Goal: Navigation & Orientation: Find specific page/section

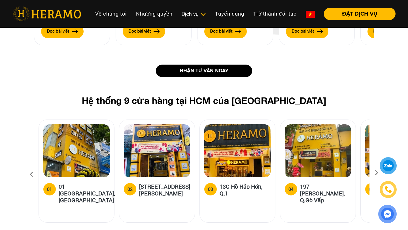
scroll to position [679, 0]
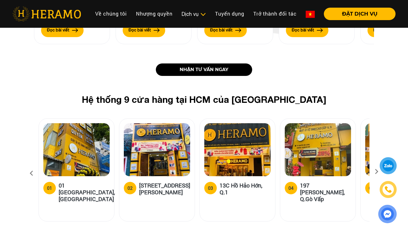
click at [152, 143] on img at bounding box center [157, 149] width 66 height 53
click at [176, 182] on h5 "[STREET_ADDRESS][PERSON_NAME]" at bounding box center [164, 189] width 51 height 14
click at [181, 182] on h5 "[STREET_ADDRESS][PERSON_NAME]" at bounding box center [164, 189] width 51 height 14
click at [161, 141] on img at bounding box center [157, 149] width 66 height 53
click at [137, 182] on div "02 [STREET_ADDRESS][PERSON_NAME]" at bounding box center [157, 190] width 66 height 17
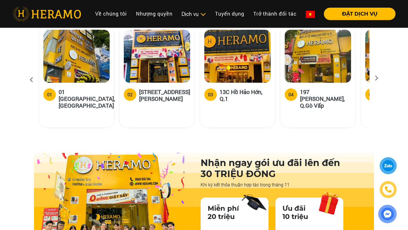
scroll to position [801, 0]
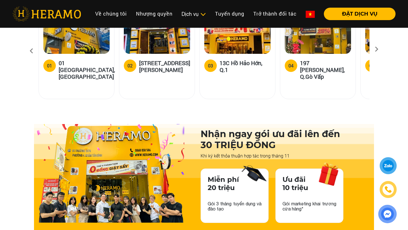
click at [156, 60] on h5 "[STREET_ADDRESS][PERSON_NAME]" at bounding box center [164, 67] width 51 height 14
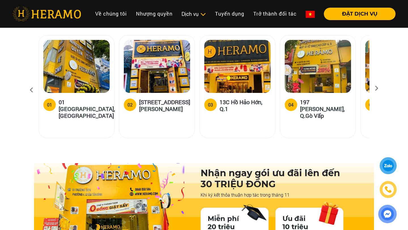
scroll to position [761, 0]
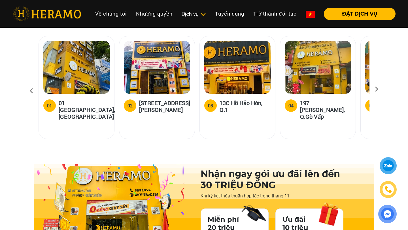
click at [378, 89] on icon at bounding box center [377, 91] width 10 height 4
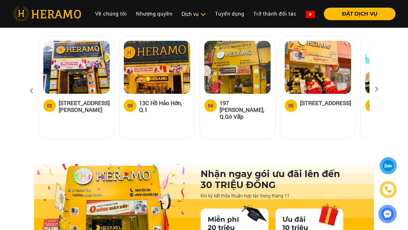
click at [378, 89] on icon at bounding box center [377, 91] width 10 height 4
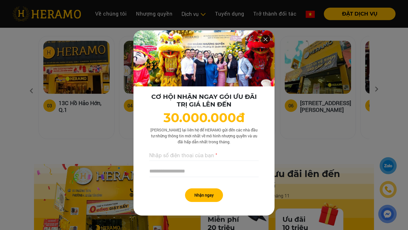
click at [264, 40] on icon at bounding box center [265, 39] width 7 height 10
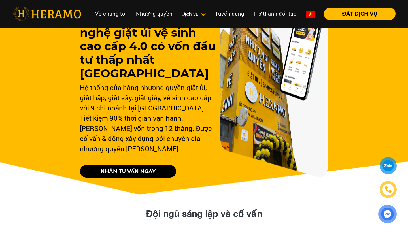
scroll to position [0, 0]
